Goal: Task Accomplishment & Management: Use online tool/utility

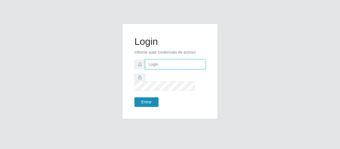
type input "[EMAIL_ADDRESS][DOMAIN_NAME]"
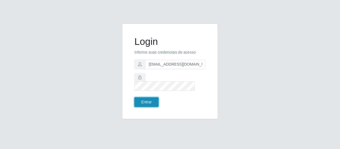
click at [149, 99] on button "Entrar" at bounding box center [147, 103] width 24 height 10
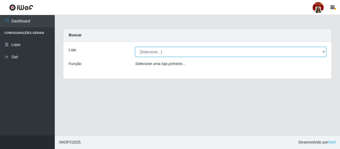
click at [319, 50] on select "[Selecione...] Mar Vermelho - Loja 04" at bounding box center [230, 52] width 191 height 10
select select "251"
click at [135, 47] on select "[Selecione...] Mar Vermelho - Loja 04" at bounding box center [230, 52] width 191 height 10
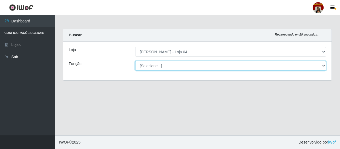
click at [325, 64] on select "[Selecione...] ASG ASG + ASG ++ Auxiliar de Depósito Auxiliar de Depósito + Aux…" at bounding box center [230, 66] width 191 height 10
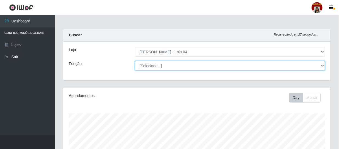
scroll to position [114, 267]
select select "22"
click at [135, 61] on select "[Selecione...] ASG ASG + ASG ++ Auxiliar de Depósito Auxiliar de Depósito + Aux…" at bounding box center [230, 66] width 190 height 10
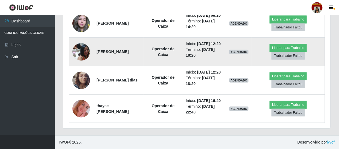
scroll to position [288, 0]
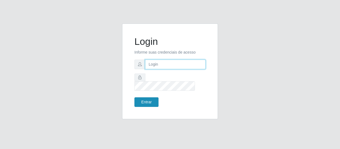
type input "[EMAIL_ADDRESS][DOMAIN_NAME]"
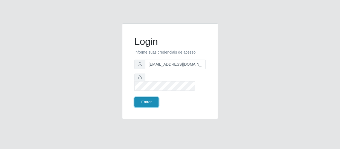
click at [137, 99] on button "Entrar" at bounding box center [147, 103] width 24 height 10
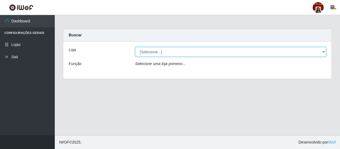
click at [323, 52] on select "[Selecione...] Mar Vermelho - Loja 04" at bounding box center [230, 52] width 191 height 10
select select "251"
click at [135, 47] on select "[Selecione...] Mar Vermelho - Loja 04" at bounding box center [230, 52] width 191 height 10
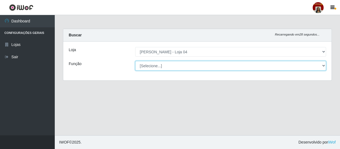
click at [322, 65] on select "[Selecione...] ASG ASG + ASG ++ Auxiliar de Depósito Auxiliar de Depósito + Aux…" at bounding box center [230, 66] width 191 height 10
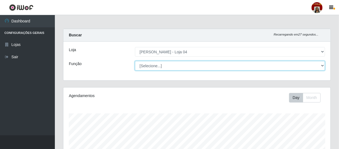
scroll to position [114, 267]
click at [135, 61] on select "[Selecione...] ASG ASG + ASG ++ Auxiliar de Depósito Auxiliar de Depósito + Aux…" at bounding box center [230, 66] width 190 height 10
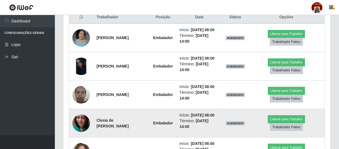
scroll to position [192, 0]
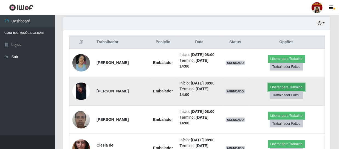
click at [288, 87] on button "Liberar para Trabalho" at bounding box center [286, 88] width 37 height 8
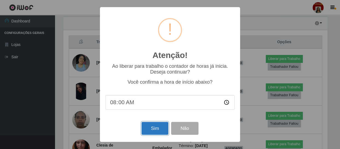
click at [156, 124] on button "Sim" at bounding box center [155, 128] width 27 height 13
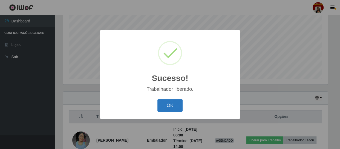
click at [167, 106] on button "OK" at bounding box center [170, 105] width 25 height 13
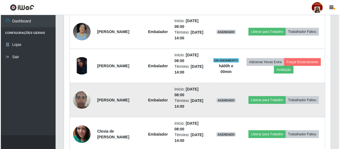
scroll to position [241, 0]
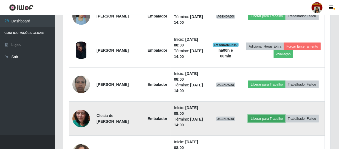
click at [275, 120] on button "Liberar para Trabalho" at bounding box center [266, 119] width 37 height 8
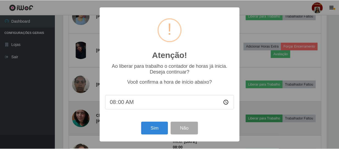
scroll to position [114, 264]
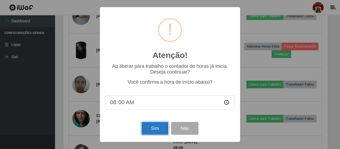
click at [163, 133] on button "Sim" at bounding box center [155, 128] width 27 height 13
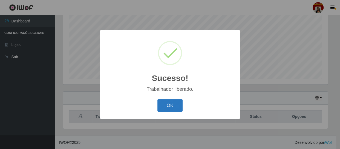
click at [170, 104] on button "OK" at bounding box center [170, 105] width 25 height 13
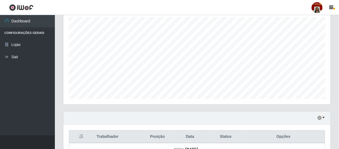
scroll to position [17, 0]
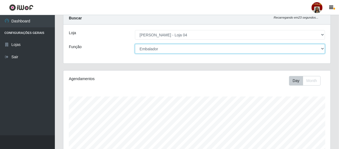
click at [324, 48] on select "[Selecione...] ASG ASG + ASG ++ Auxiliar de Depósito Auxiliar de Depósito + Aux…" at bounding box center [230, 49] width 190 height 10
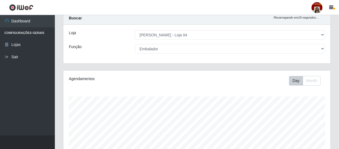
click at [96, 44] on div "Função" at bounding box center [98, 49] width 66 height 10
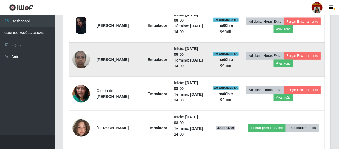
scroll to position [291, 0]
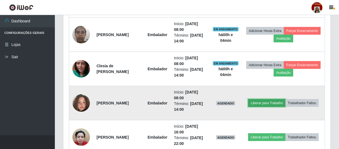
click at [265, 102] on button "Liberar para Trabalho" at bounding box center [266, 103] width 37 height 8
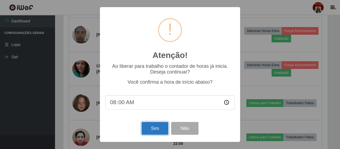
click at [149, 131] on button "Sim" at bounding box center [155, 128] width 27 height 13
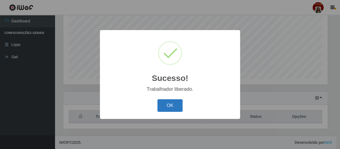
click at [175, 110] on button "OK" at bounding box center [170, 105] width 25 height 13
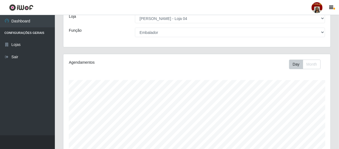
scroll to position [0, 0]
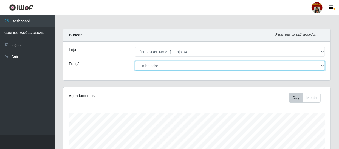
click at [163, 66] on select "[Selecione...] ASG ASG + ASG ++ Auxiliar de Depósito Auxiliar de Depósito + Aux…" at bounding box center [230, 66] width 190 height 10
select select "22"
click at [135, 61] on select "[Selecione...] ASG ASG + ASG ++ Auxiliar de Depósito Auxiliar de Depósito + Aux…" at bounding box center [230, 66] width 190 height 10
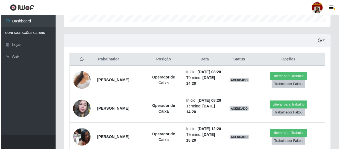
scroll to position [199, 0]
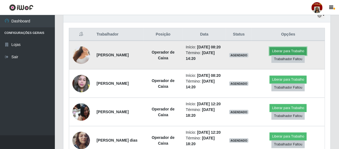
click at [279, 52] on button "Liberar para Trabalho" at bounding box center [287, 51] width 37 height 8
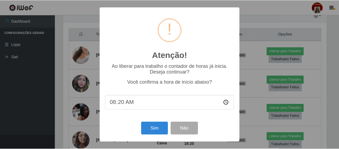
scroll to position [114, 264]
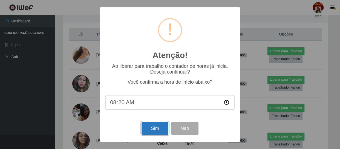
click at [160, 125] on button "Sim" at bounding box center [155, 128] width 27 height 13
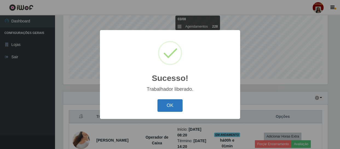
click at [175, 110] on button "OK" at bounding box center [170, 105] width 25 height 13
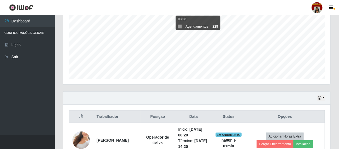
scroll to position [216, 0]
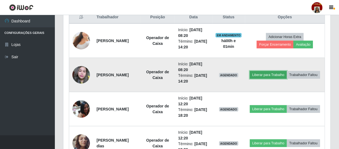
click at [287, 71] on button "Liberar para Trabalho" at bounding box center [268, 75] width 37 height 8
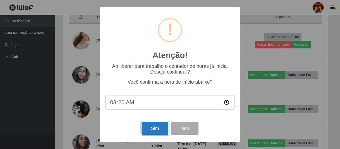
click at [161, 130] on button "Sim" at bounding box center [155, 128] width 27 height 13
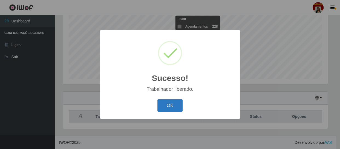
click at [171, 104] on button "OK" at bounding box center [170, 105] width 25 height 13
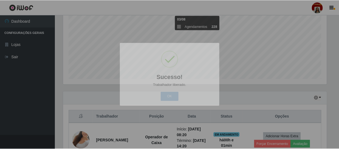
scroll to position [114, 267]
